Goal: Task Accomplishment & Management: Manage account settings

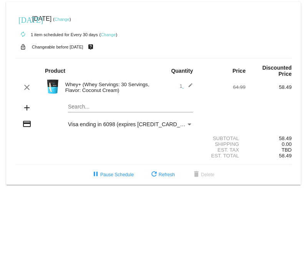
click at [76, 109] on mat-card "[DATE] [DATE] ( Change ) autorenew 1 item scheduled for Every 30 days ( Change …" at bounding box center [153, 93] width 295 height 183
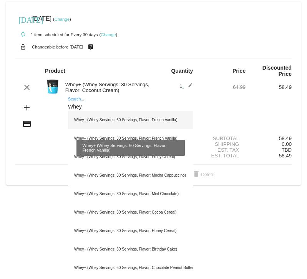
type input "Whey"
click at [118, 121] on div "Whey+ (Whey Servings: 60 Servings, Flavor: French Vanilla)" at bounding box center [130, 120] width 125 height 18
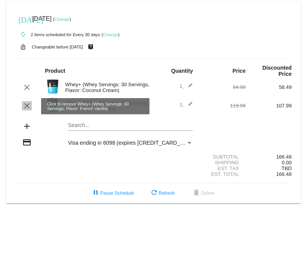
click at [25, 108] on mat-icon "clear" at bounding box center [26, 105] width 9 height 9
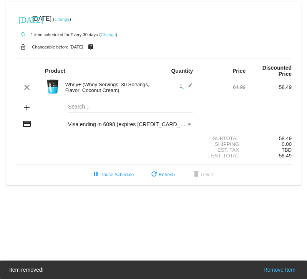
click at [88, 109] on mat-card "[DATE] [DATE] ( Change ) autorenew 1 item scheduled for Every 30 days ( Change …" at bounding box center [153, 93] width 295 height 183
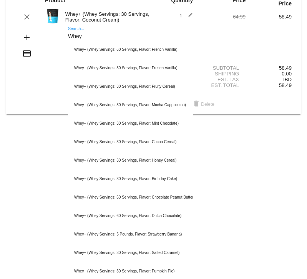
scroll to position [71, 0]
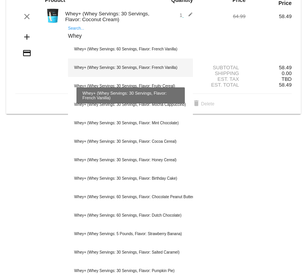
type input "Whey"
click at [108, 71] on div "Whey+ (Whey Servings: 30 Servings, Flavor: French Vanilla)" at bounding box center [130, 67] width 125 height 18
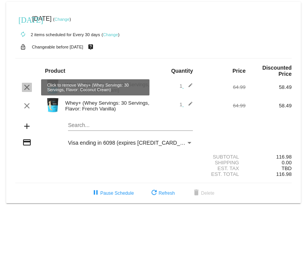
click at [27, 90] on mat-icon "clear" at bounding box center [26, 87] width 9 height 9
